Goal: Task Accomplishment & Management: Use online tool/utility

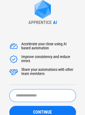
click at [22, 95] on input "text" at bounding box center [42, 95] width 67 height 13
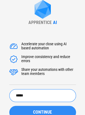
type input "*****"
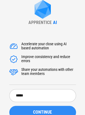
click at [29, 110] on button "CONTINUE" at bounding box center [42, 112] width 67 height 13
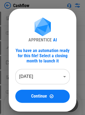
click at [38, 75] on body "Cashflow Move Or Copy Sheet pending... Rename Sheet pending... Reorder Sheet pe…" at bounding box center [42, 57] width 85 height 115
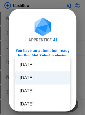
click at [33, 86] on li "Aug 2025" at bounding box center [42, 90] width 54 height 13
type input "********"
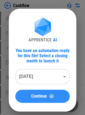
click at [37, 95] on span "Continue" at bounding box center [39, 96] width 16 height 4
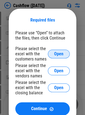
click at [56, 52] on span "Open" at bounding box center [58, 54] width 9 height 4
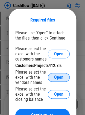
click at [57, 79] on span "Open" at bounding box center [58, 77] width 9 height 4
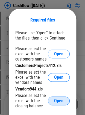
click at [55, 100] on span "Open" at bounding box center [58, 101] width 9 height 4
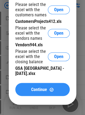
click at [37, 87] on span "Continue" at bounding box center [39, 89] width 16 height 4
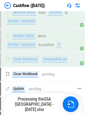
scroll to position [189, 0]
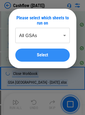
click at [49, 58] on button "Select" at bounding box center [42, 55] width 54 height 13
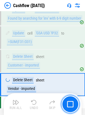
scroll to position [457, 0]
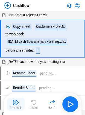
click at [16, 106] on div "Run All" at bounding box center [16, 107] width 12 height 3
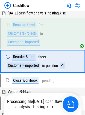
scroll to position [52, 0]
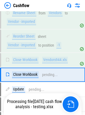
scroll to position [203, 0]
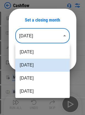
click at [42, 38] on body "Cashflow Move Or Copy Sheet pending... Rename Sheet pending... Reorder Sheet pe…" at bounding box center [42, 57] width 85 height 115
click at [35, 76] on li "Aug 2025" at bounding box center [42, 78] width 54 height 13
type input "********"
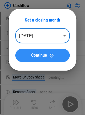
click at [37, 59] on button "Continue" at bounding box center [42, 55] width 54 height 13
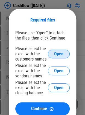
click at [61, 55] on span "Open" at bounding box center [58, 54] width 9 height 4
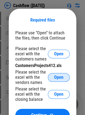
click at [54, 78] on span "Open" at bounding box center [58, 77] width 9 height 4
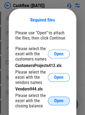
click at [53, 101] on button "Open" at bounding box center [59, 100] width 22 height 9
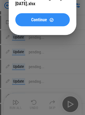
click at [41, 17] on span "Continue" at bounding box center [39, 19] width 16 height 4
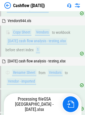
scroll to position [189, 0]
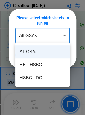
click at [38, 69] on li "BE - HSBC" at bounding box center [42, 64] width 54 height 13
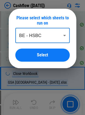
type input "*********"
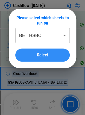
click at [35, 57] on div "Select" at bounding box center [42, 55] width 41 height 4
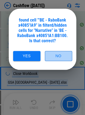
click at [55, 54] on button "No" at bounding box center [58, 56] width 27 height 10
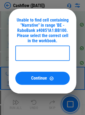
click at [2, 26] on div "Unable to find cell containing "Narrative" in range 'BE - RaboBank x4085'!A1:BB…" at bounding box center [42, 51] width 85 height 102
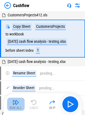
click at [19, 103] on img "button" at bounding box center [16, 102] width 7 height 7
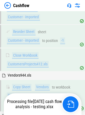
scroll to position [144, 0]
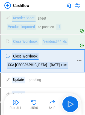
scroll to position [208, 0]
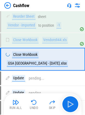
click at [9, 6] on img at bounding box center [7, 5] width 7 height 7
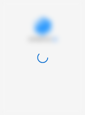
scroll to position [0, 0]
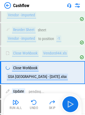
scroll to position [206, 0]
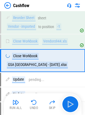
click at [5, 5] on img at bounding box center [7, 5] width 7 height 7
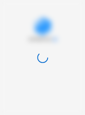
scroll to position [0, 0]
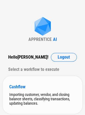
click at [22, 92] on div "Importing customer, vendor, and closing balance sheets, classifying transaction…" at bounding box center [42, 98] width 66 height 13
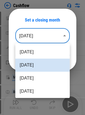
click at [38, 34] on body "Cashflow Move Or Copy Sheet pending... Rename Sheet pending... Reorder Sheet pe…" at bounding box center [42, 57] width 85 height 115
click at [32, 78] on li "Aug 2025" at bounding box center [42, 78] width 54 height 13
type input "********"
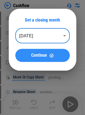
click at [31, 57] on span "Continue" at bounding box center [39, 55] width 16 height 4
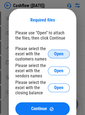
click at [55, 56] on span "Open" at bounding box center [58, 54] width 9 height 4
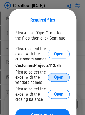
click at [52, 80] on button "Open" at bounding box center [59, 77] width 22 height 9
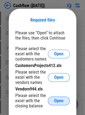
click at [61, 102] on span "Open" at bounding box center [58, 101] width 9 height 4
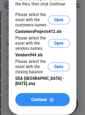
click at [36, 97] on span "Continue" at bounding box center [39, 99] width 16 height 4
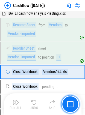
scroll to position [189, 0]
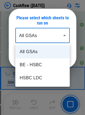
click at [38, 81] on li "HSBC LDC" at bounding box center [42, 77] width 54 height 13
type input "********"
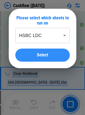
click at [35, 54] on div "Select" at bounding box center [42, 55] width 41 height 4
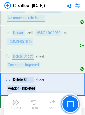
scroll to position [457, 0]
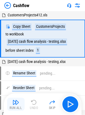
click at [18, 102] on img "button" at bounding box center [16, 102] width 7 height 7
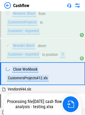
scroll to position [75, 0]
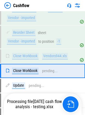
scroll to position [203, 0]
